Goal: Task Accomplishment & Management: Use online tool/utility

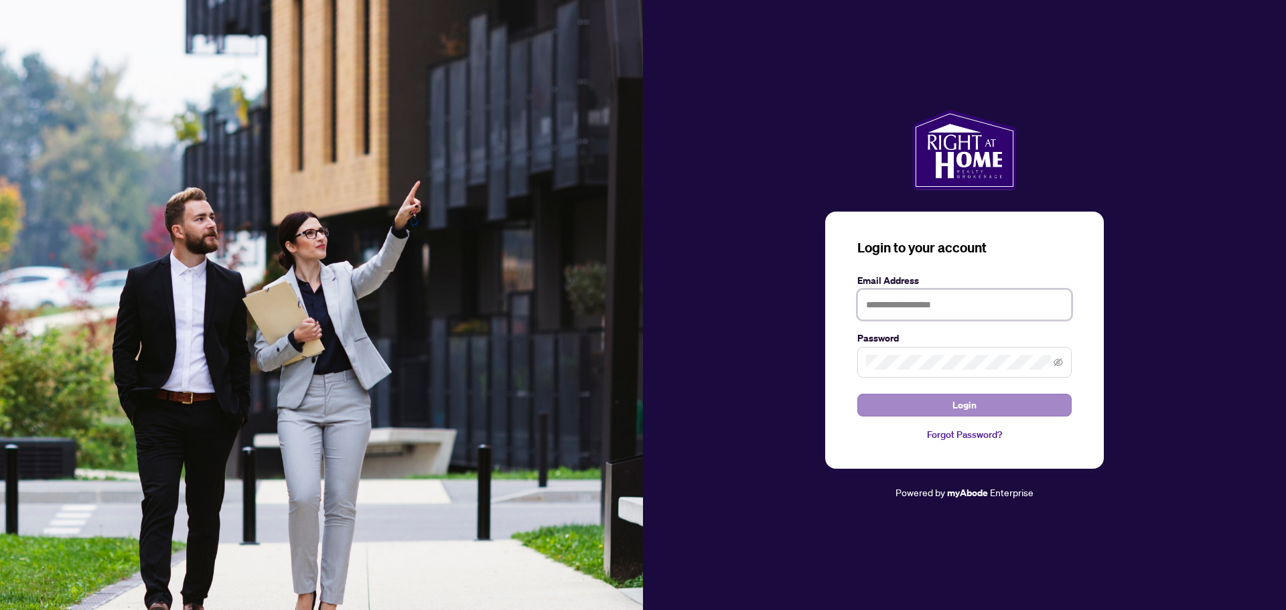
type input "**********"
click at [963, 398] on span "Login" at bounding box center [965, 405] width 24 height 21
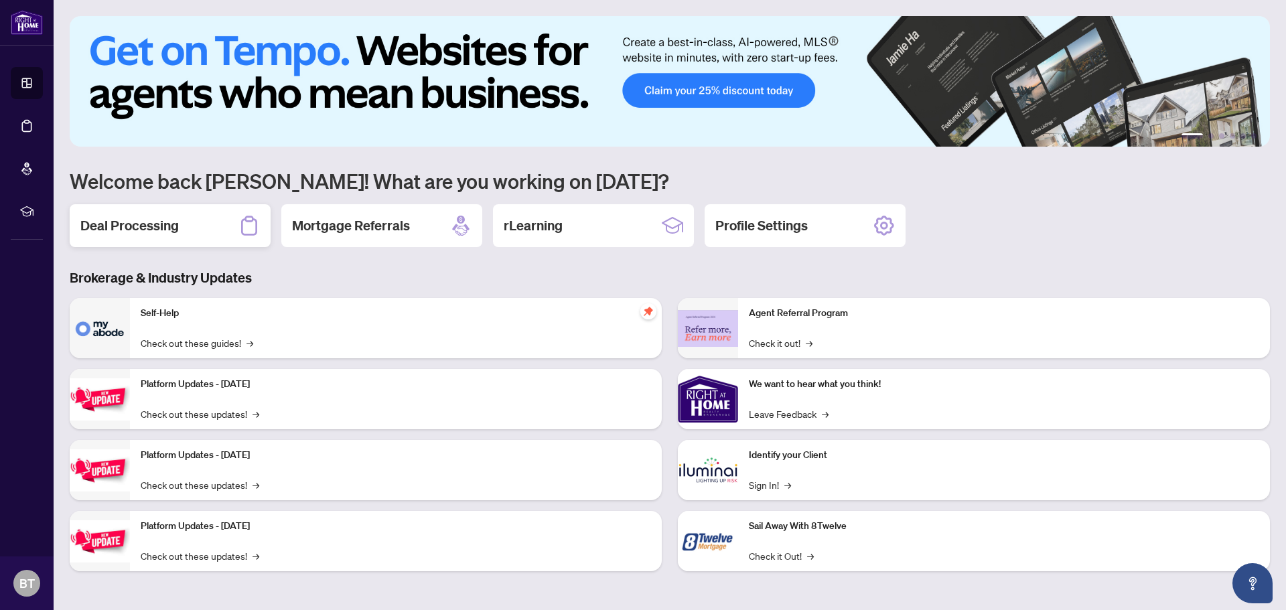
click at [168, 207] on div "Deal Processing" at bounding box center [170, 225] width 201 height 43
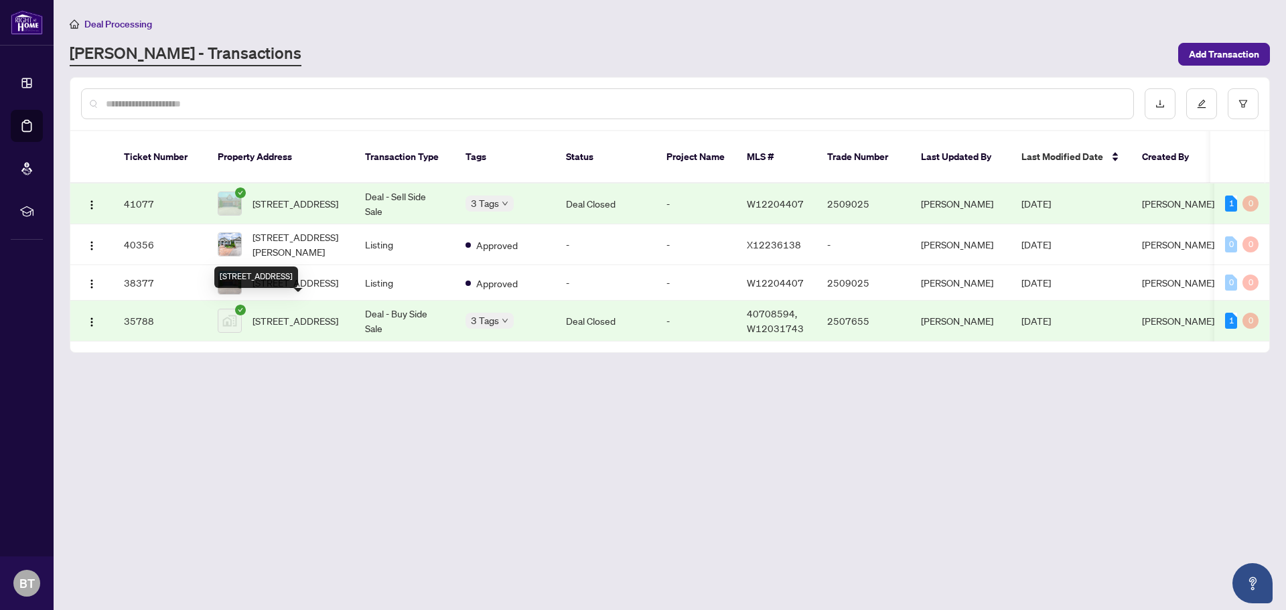
click at [290, 314] on span "[STREET_ADDRESS]" at bounding box center [296, 321] width 86 height 15
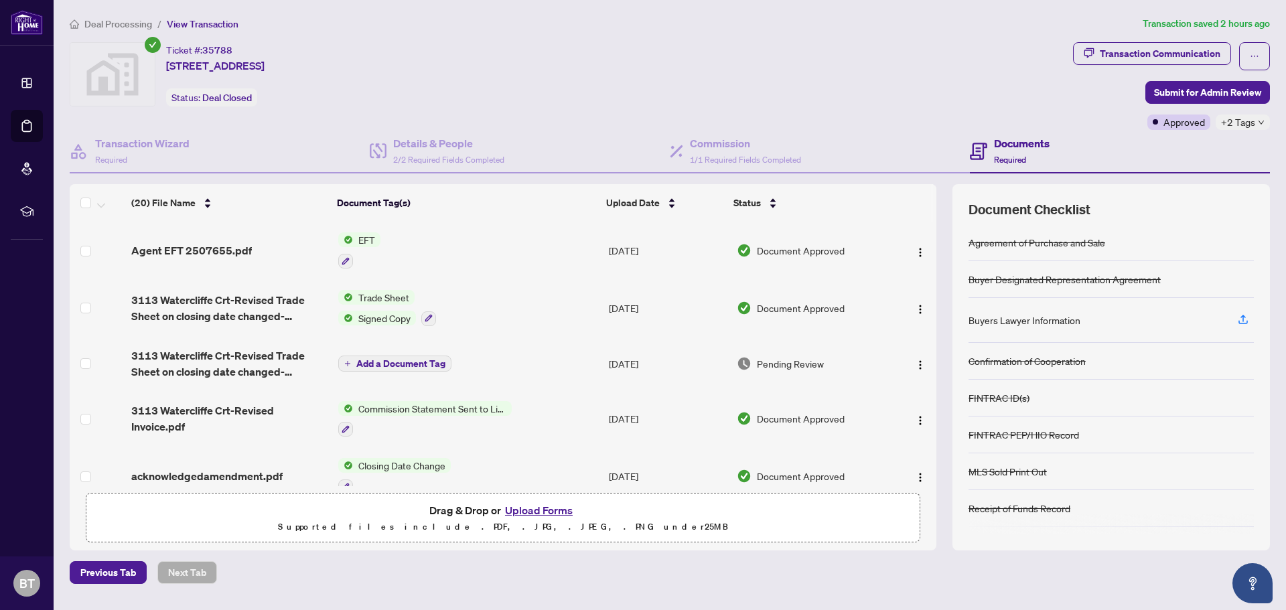
click at [368, 243] on span "EFT" at bounding box center [366, 239] width 27 height 15
click at [321, 308] on span "EFT" at bounding box center [312, 306] width 27 height 15
